Goal: Task Accomplishment & Management: Manage account settings

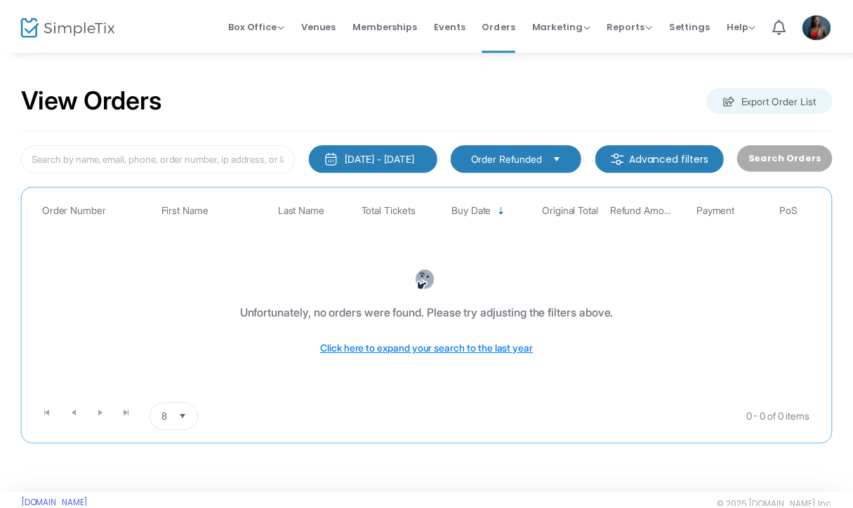
scroll to position [7, 0]
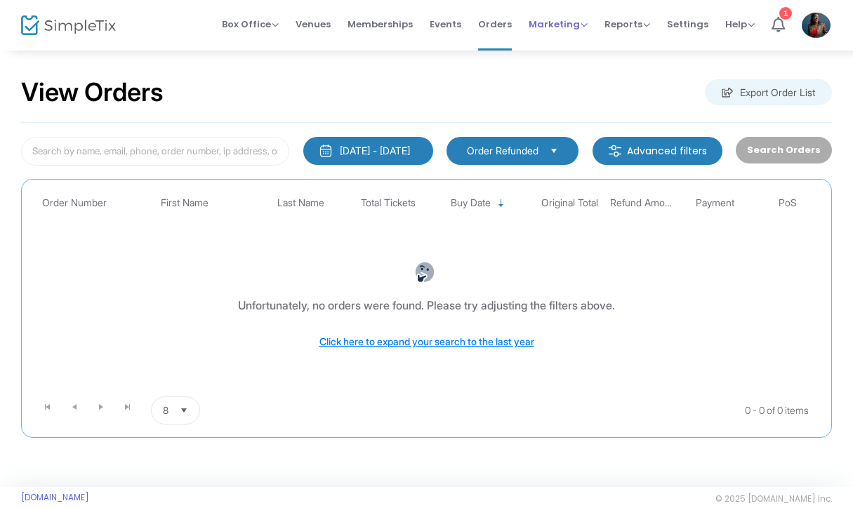
click at [586, 27] on span "Marketing" at bounding box center [558, 24] width 59 height 13
click at [577, 80] on li "Quantity Discounts" at bounding box center [585, 74] width 112 height 27
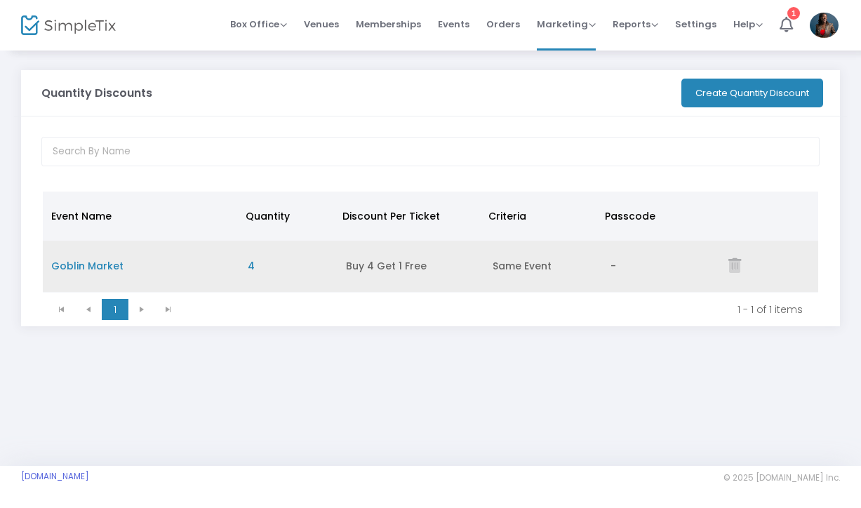
click at [373, 268] on span "Buy 4 Get 1 Free" at bounding box center [386, 266] width 81 height 14
click at [110, 267] on span "Goblin Market" at bounding box center [87, 266] width 72 height 14
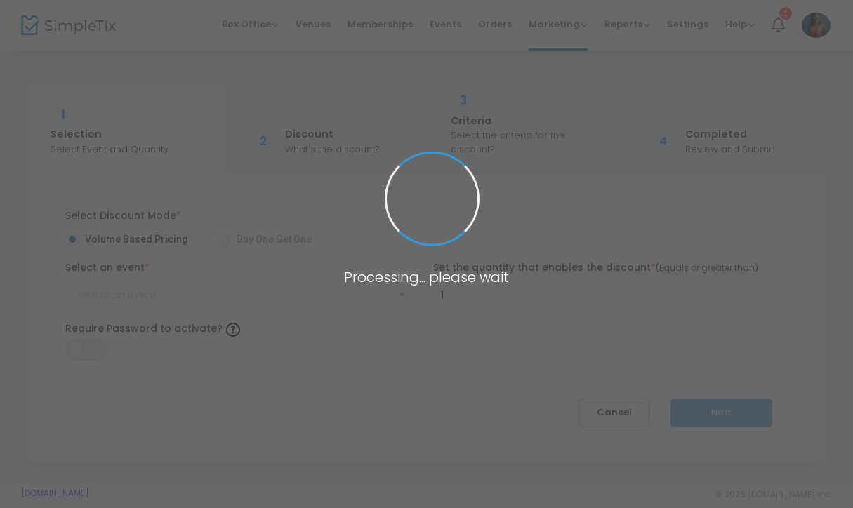
radio input "false"
radio input "true"
type input "Goblin Market"
type input "4"
type input "Junior Concertgoer"
